Goal: Information Seeking & Learning: Learn about a topic

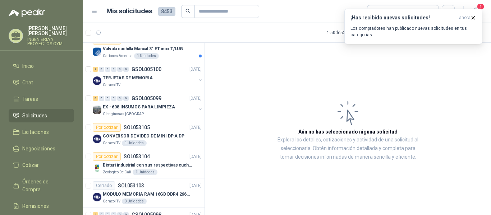
scroll to position [526, 0]
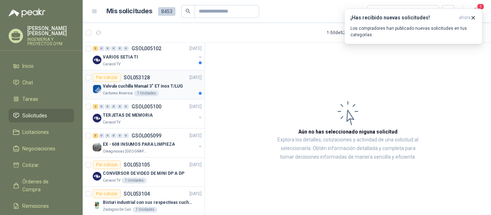
click at [139, 87] on p "Valvula cuchilla Manual 3" ET inox T/LUG" at bounding box center [143, 86] width 80 height 7
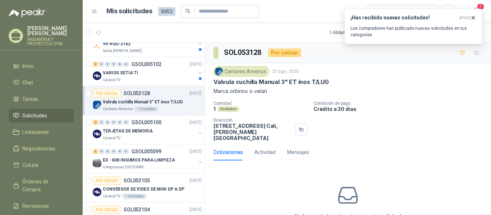
scroll to position [488, 0]
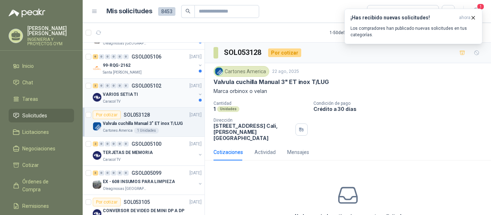
click at [164, 102] on div "Caracol TV" at bounding box center [149, 102] width 93 height 6
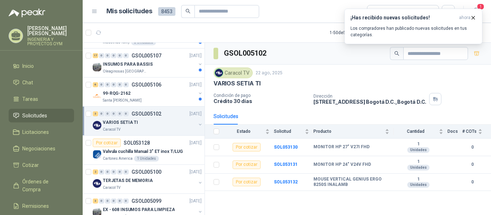
scroll to position [451, 0]
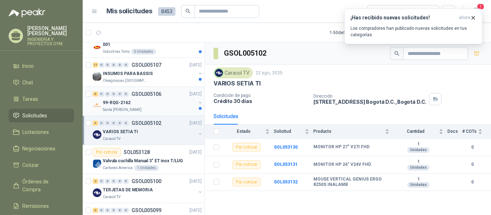
click at [145, 107] on div "Santa [PERSON_NAME]" at bounding box center [149, 110] width 93 height 6
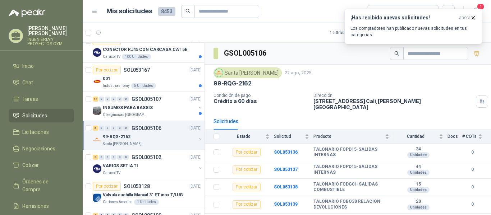
scroll to position [407, 0]
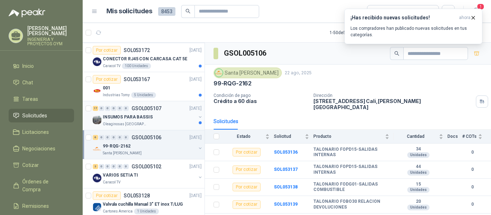
click at [155, 116] on div "INSUMOS PARA BASSIS" at bounding box center [149, 117] width 93 height 9
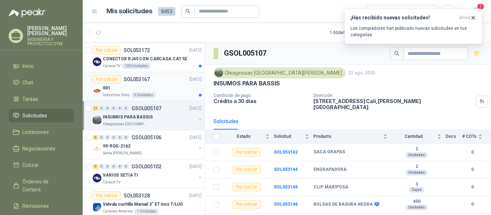
click at [128, 87] on div "001" at bounding box center [152, 88] width 99 height 9
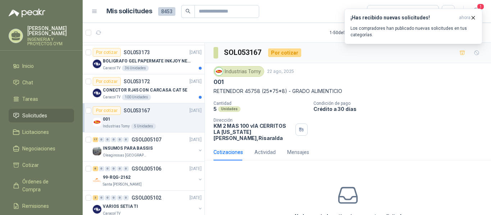
scroll to position [367, 0]
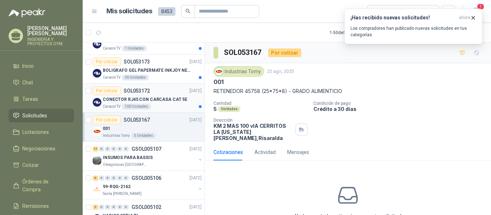
click at [162, 98] on p "CONECTOR RJ45 CON CARCASA CAT 5E" at bounding box center [145, 99] width 84 height 7
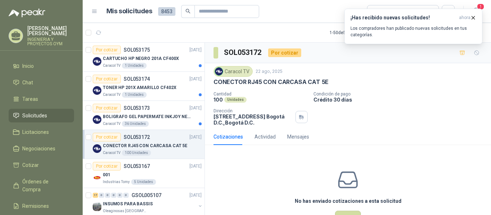
scroll to position [317, 0]
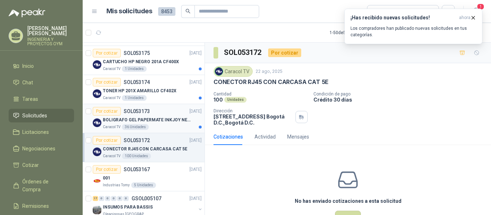
click at [154, 119] on p "BOLIGRAFO GEL PAPERMATE INKJOY NEGRO" at bounding box center [148, 120] width 90 height 7
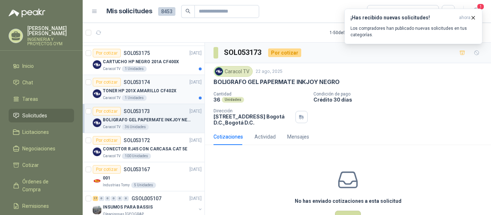
click at [148, 93] on p "TONER HP 201X AMARILLO CF402X" at bounding box center [140, 91] width 74 height 7
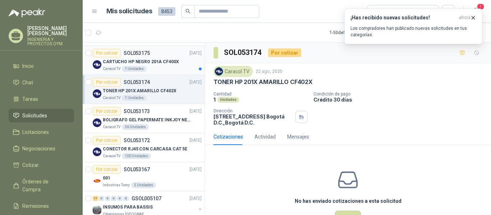
click at [160, 65] on div "CARTUCHO HP NEGRO 201A CF400X" at bounding box center [152, 62] width 99 height 9
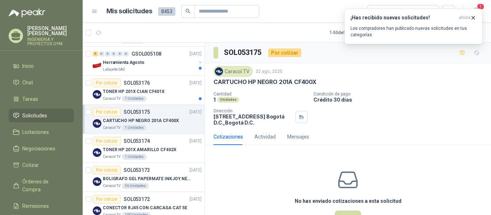
scroll to position [255, 0]
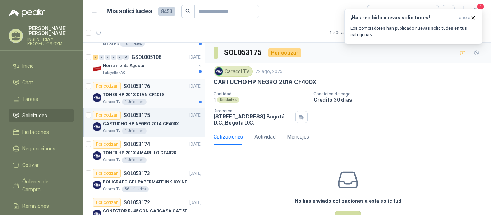
click at [156, 94] on p "TONER HP 201X CIAN CF401X" at bounding box center [134, 95] width 62 height 7
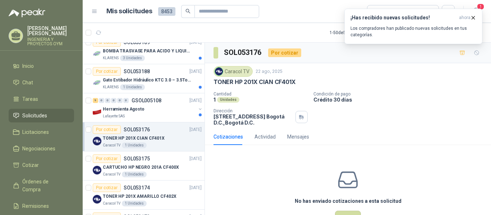
scroll to position [205, 0]
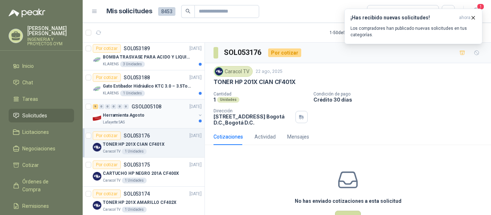
click at [159, 112] on div "Herramienta Agosto" at bounding box center [149, 115] width 93 height 9
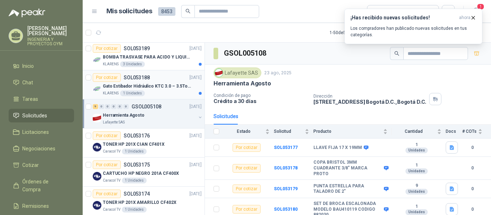
click at [163, 89] on p "Gato Estibador Hidráulico KTC 3.0 – 3.5Ton 1.2mt HPT" at bounding box center [148, 86] width 90 height 7
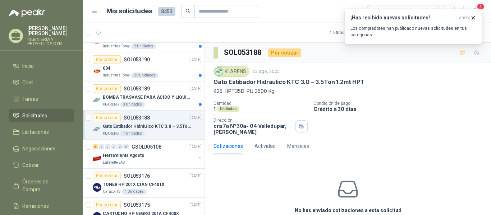
scroll to position [159, 0]
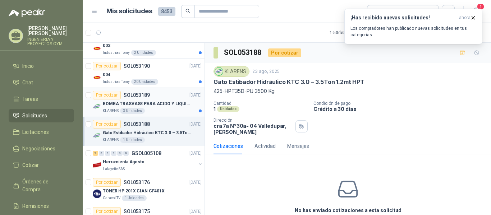
click at [155, 103] on p "BOMBA TRASVASE PARA ACIDO Y LIQUIDOS CORROSIVO" at bounding box center [148, 104] width 90 height 7
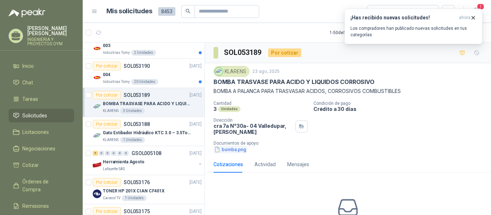
click at [225, 153] on button "bomba.png" at bounding box center [230, 150] width 33 height 8
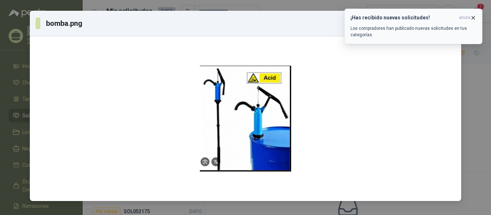
click at [472, 15] on icon "button" at bounding box center [473, 18] width 6 height 6
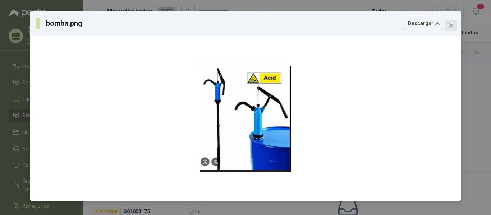
click at [452, 26] on icon "close" at bounding box center [451, 26] width 6 height 6
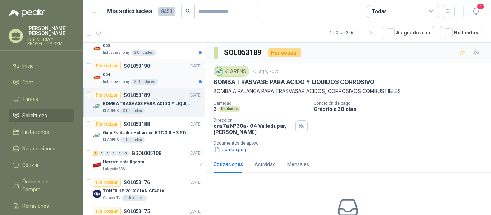
click at [162, 83] on div "Industrias Tomy 20 Unidades" at bounding box center [152, 82] width 99 height 6
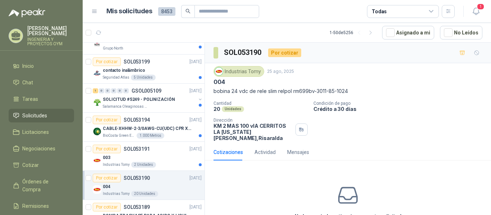
scroll to position [19, 0]
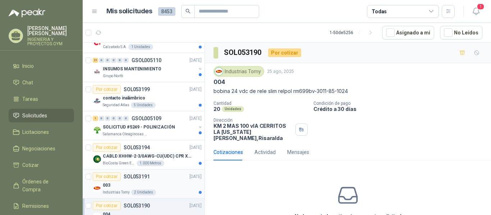
click at [133, 181] on div "Por cotizar SOL053191" at bounding box center [121, 177] width 57 height 9
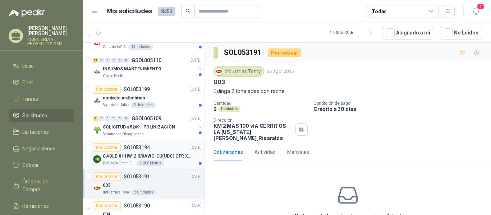
click at [147, 153] on p "CABLE-XHHW-2-3/0AWG-CU(UDC) CPR XLPE FR" at bounding box center [148, 156] width 90 height 7
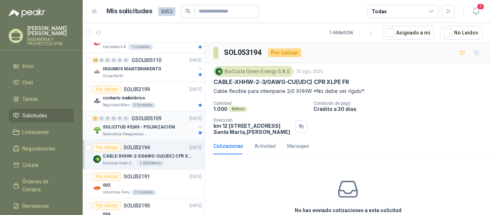
click at [157, 132] on div "Salamanca Oleaginosas SAS" at bounding box center [149, 135] width 93 height 6
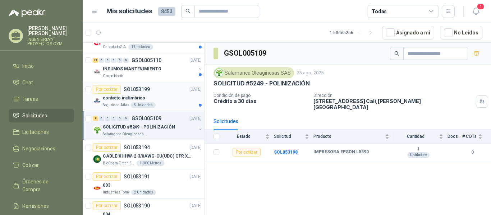
click at [151, 99] on div "contacto inalámbrico" at bounding box center [152, 98] width 99 height 9
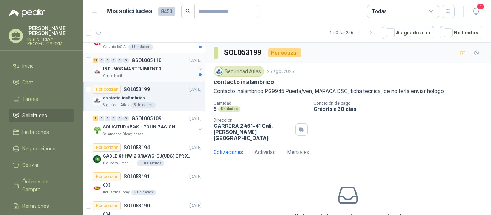
click at [167, 77] on div "Grupo North" at bounding box center [149, 76] width 93 height 6
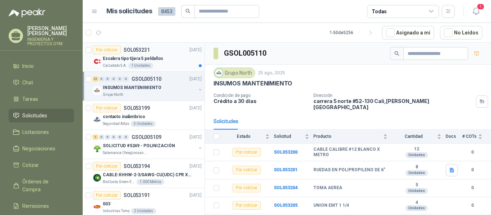
click at [151, 57] on p "Escalera tipo tijera 5 peldaños" at bounding box center [133, 58] width 60 height 7
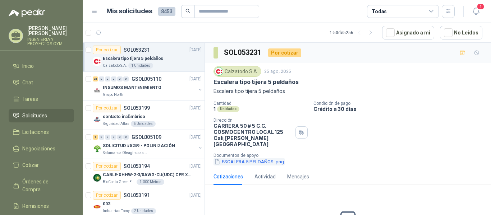
click at [229, 159] on button "ESCALERA 5 PELDAÑOS .png" at bounding box center [249, 162] width 71 height 8
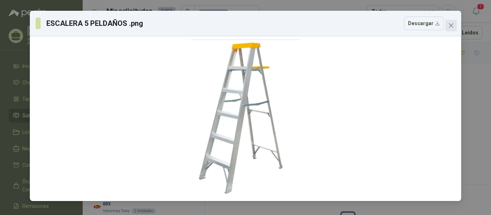
click at [453, 27] on icon "close" at bounding box center [451, 25] width 4 height 4
